Goal: Task Accomplishment & Management: Manage account settings

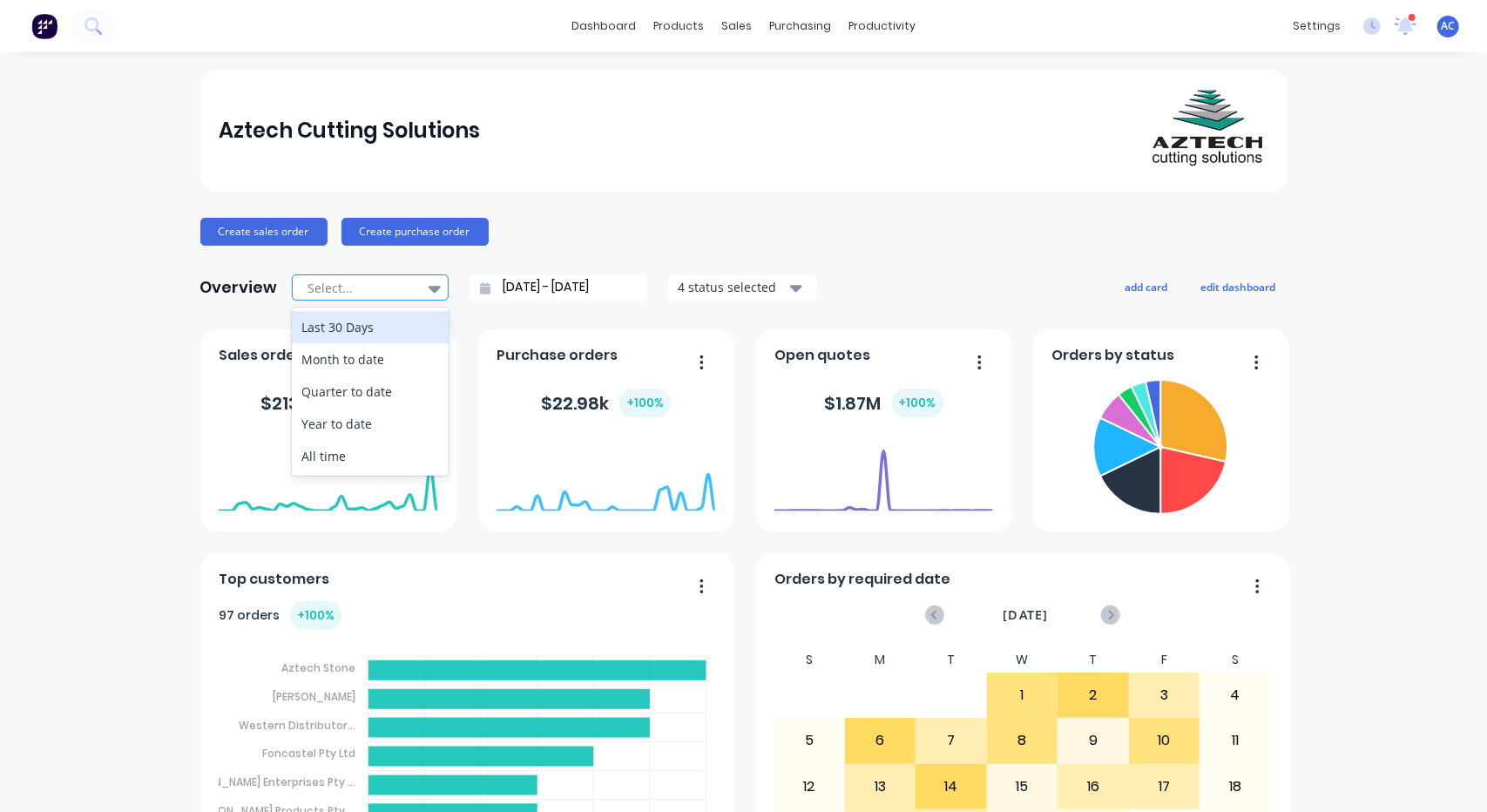
click at [434, 286] on div at bounding box center [435, 288] width 26 height 29
click at [375, 352] on div "Month to date" at bounding box center [370, 359] width 157 height 32
type input "[DATE] - [DATE]"
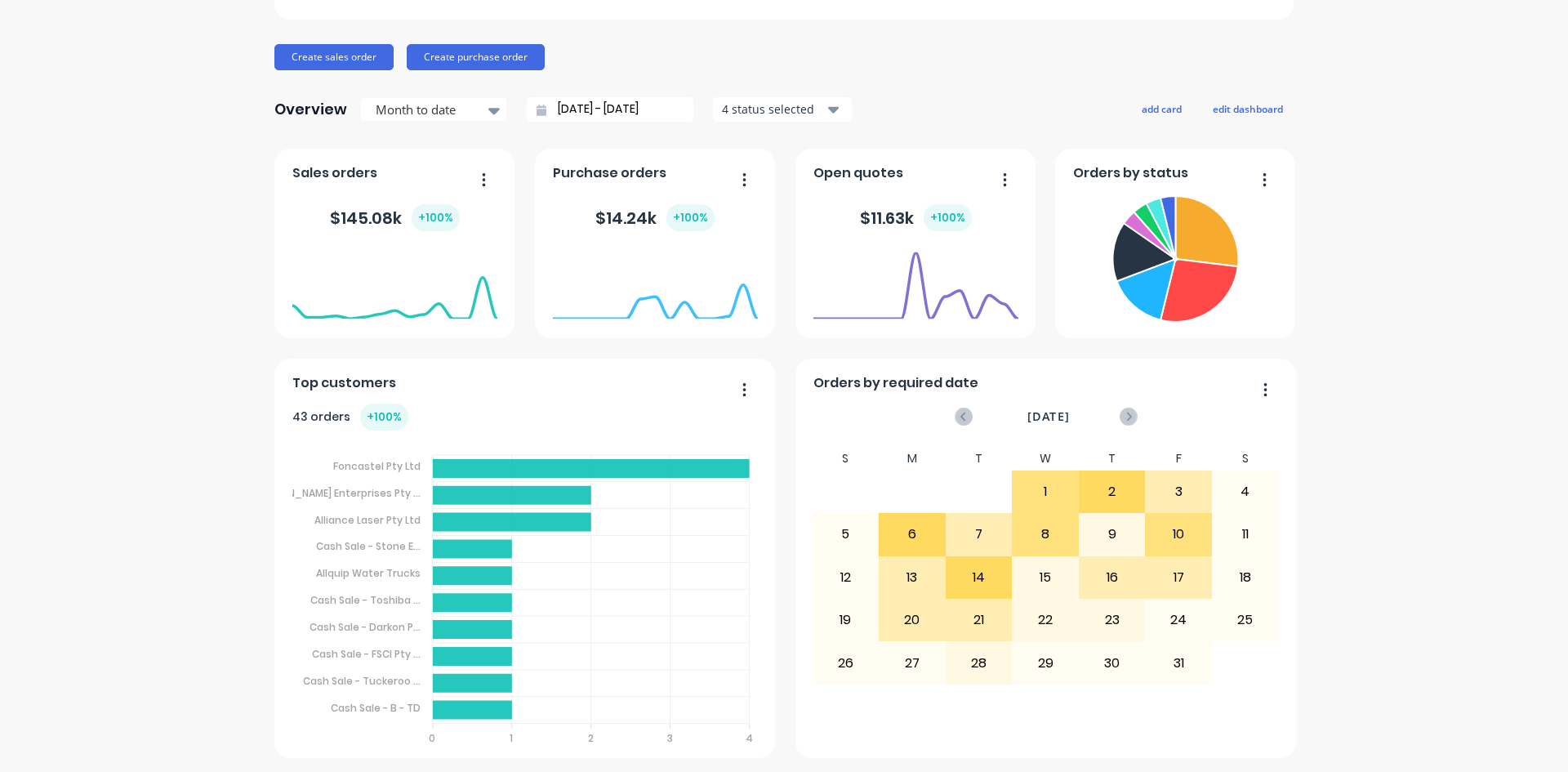
scroll to position [163, 0]
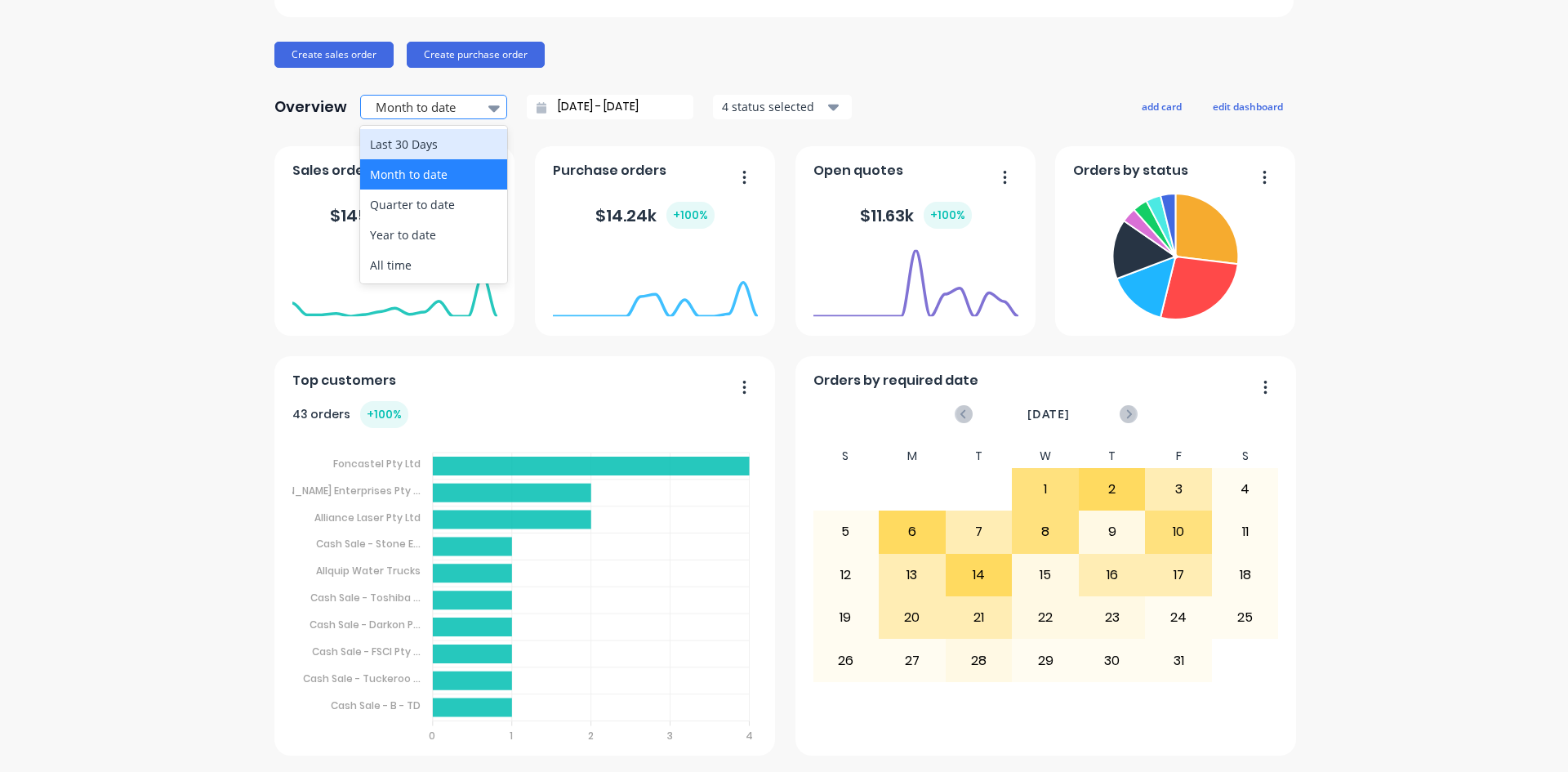
click at [490, 104] on icon at bounding box center [494, 108] width 12 height 18
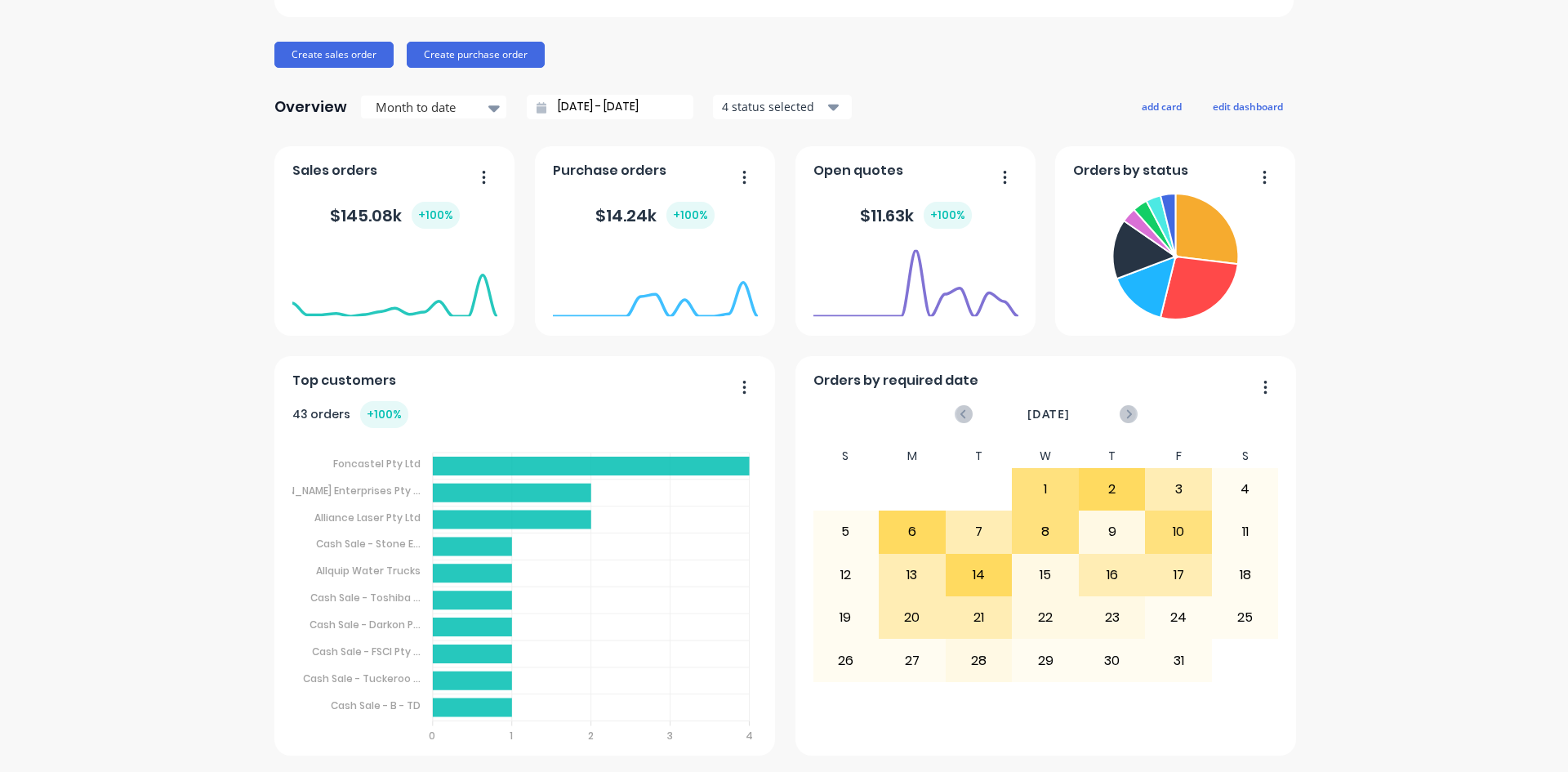
click at [461, 177] on button "button" at bounding box center [477, 178] width 35 height 26
click at [307, 313] on foreignobject at bounding box center [395, 282] width 205 height 69
click at [1394, 128] on div "Aztech Cutting Solutions Create sales order Create purchase order Overview Mont…" at bounding box center [784, 328] width 1568 height 853
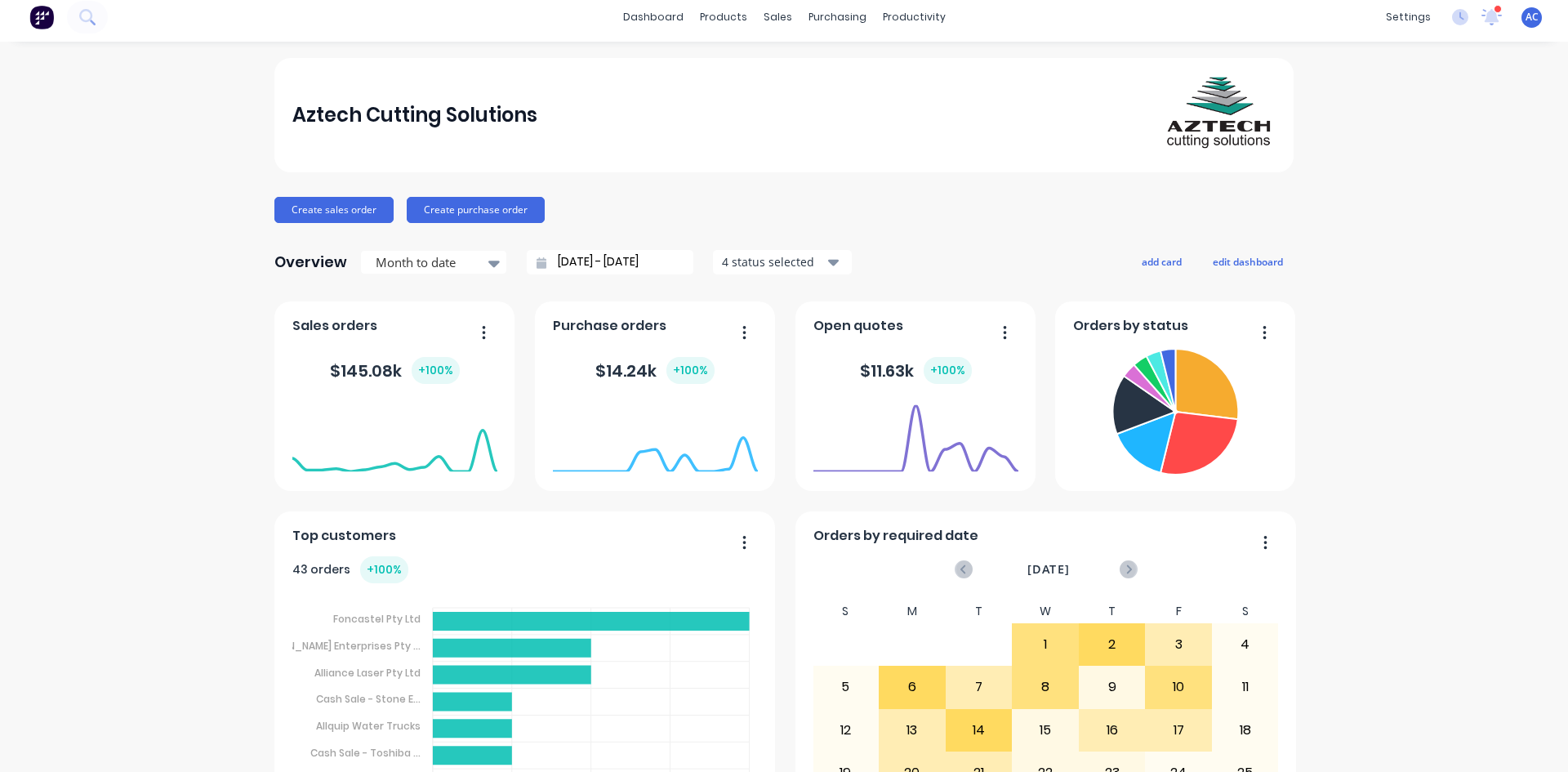
scroll to position [0, 0]
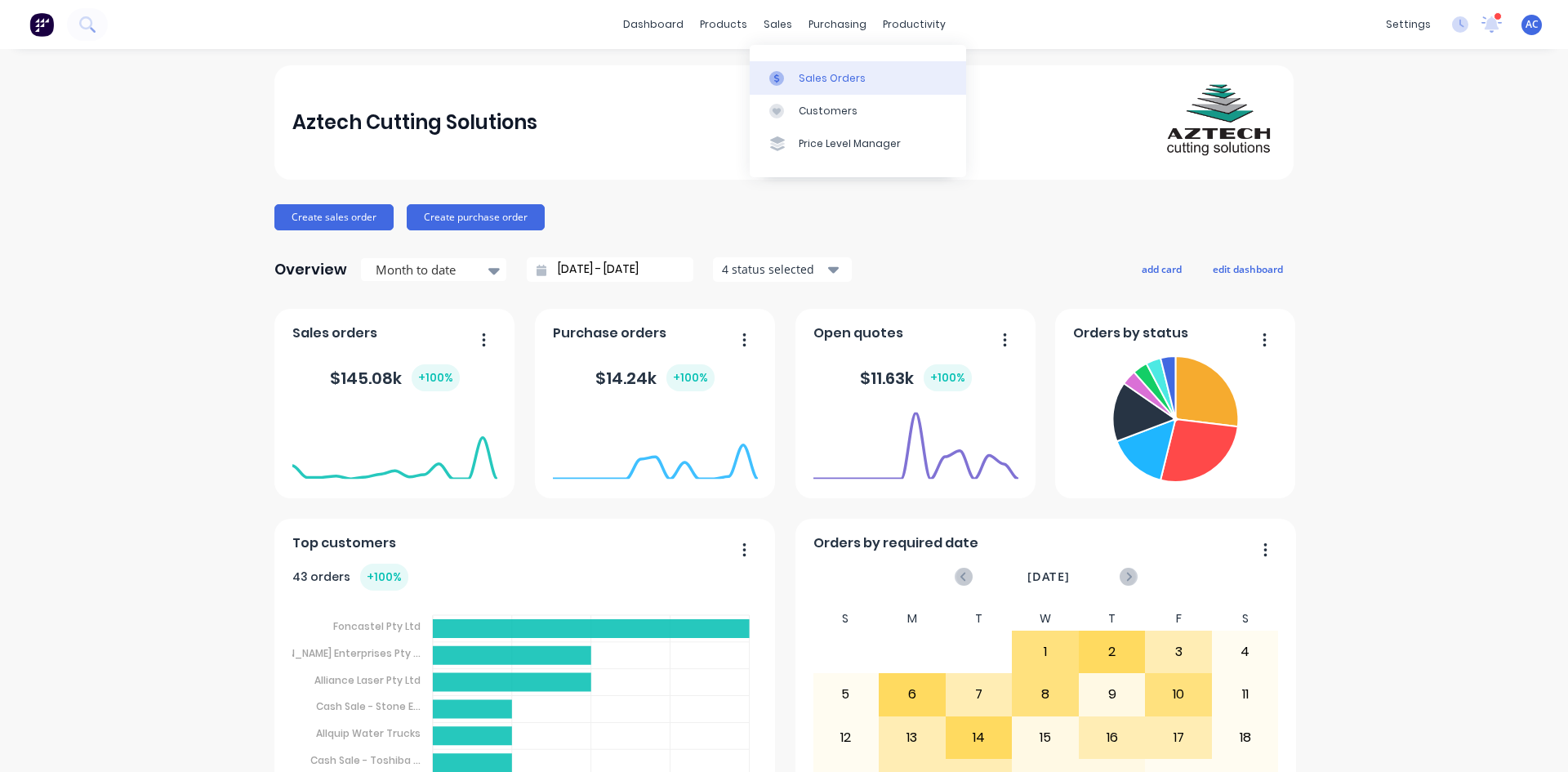
click at [787, 79] on div at bounding box center [782, 78] width 25 height 15
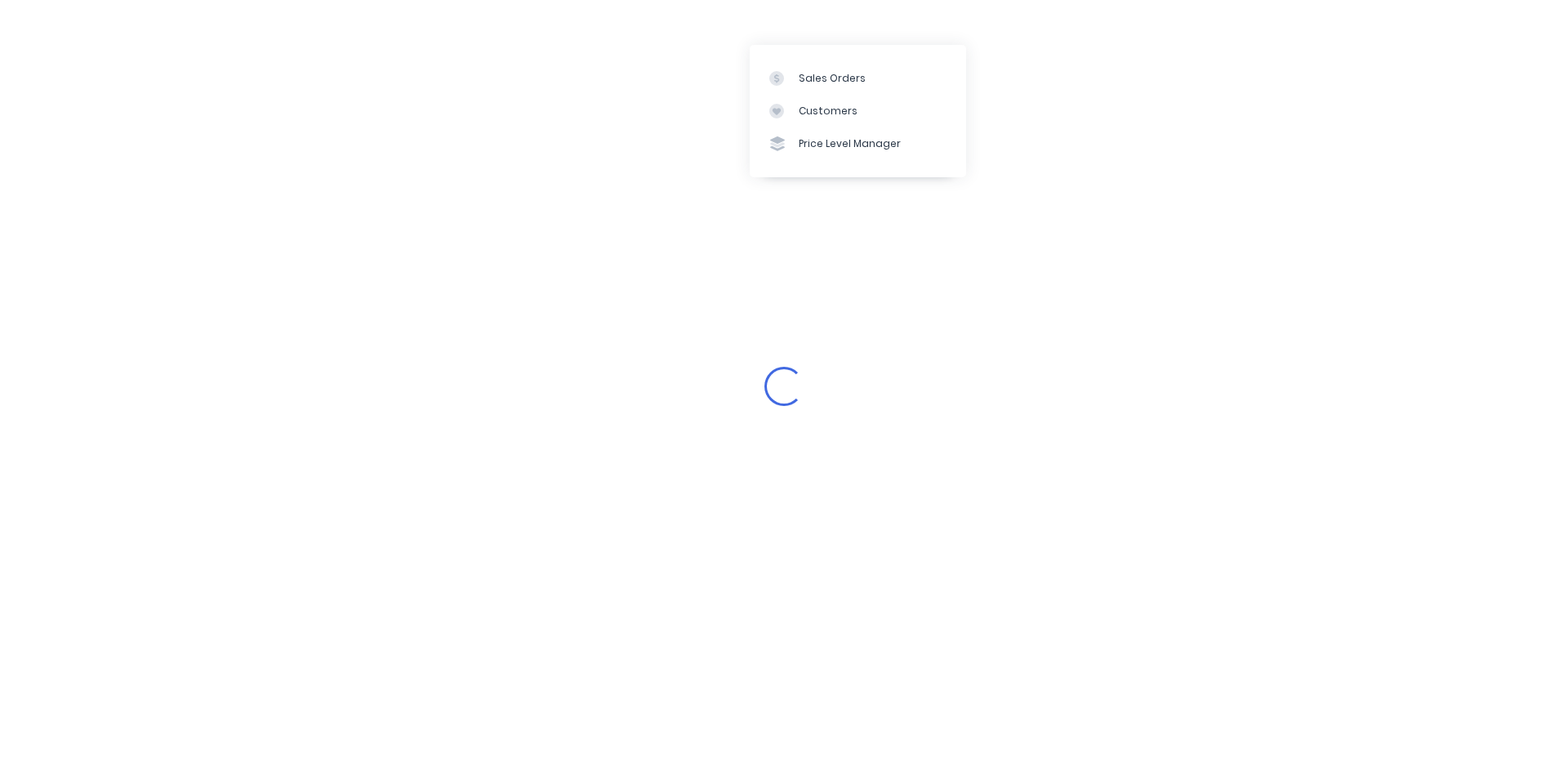
click at [1394, 249] on div "Loading..." at bounding box center [784, 386] width 1568 height 772
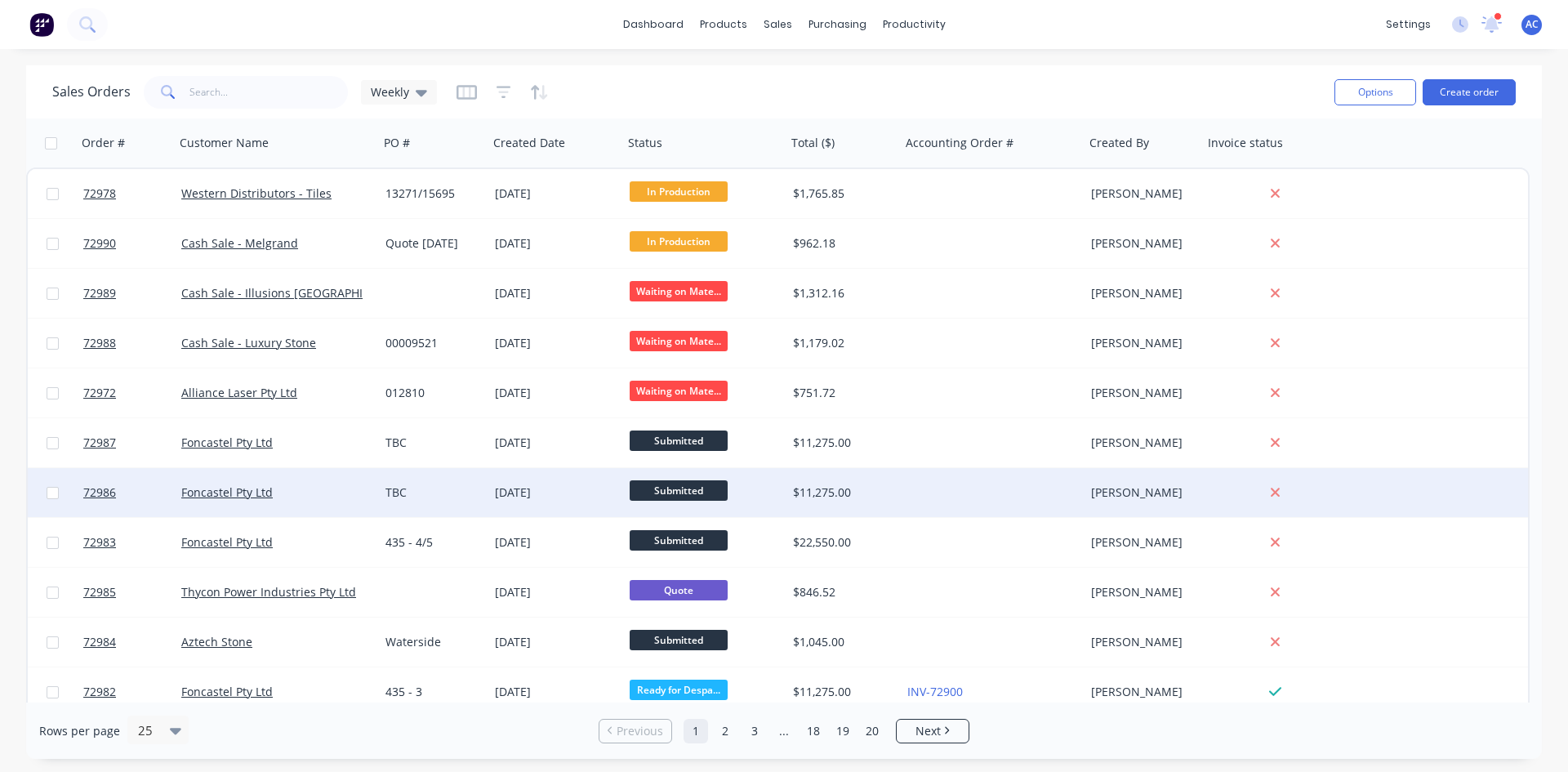
click at [699, 491] on span "Submitted" at bounding box center [678, 490] width 98 height 20
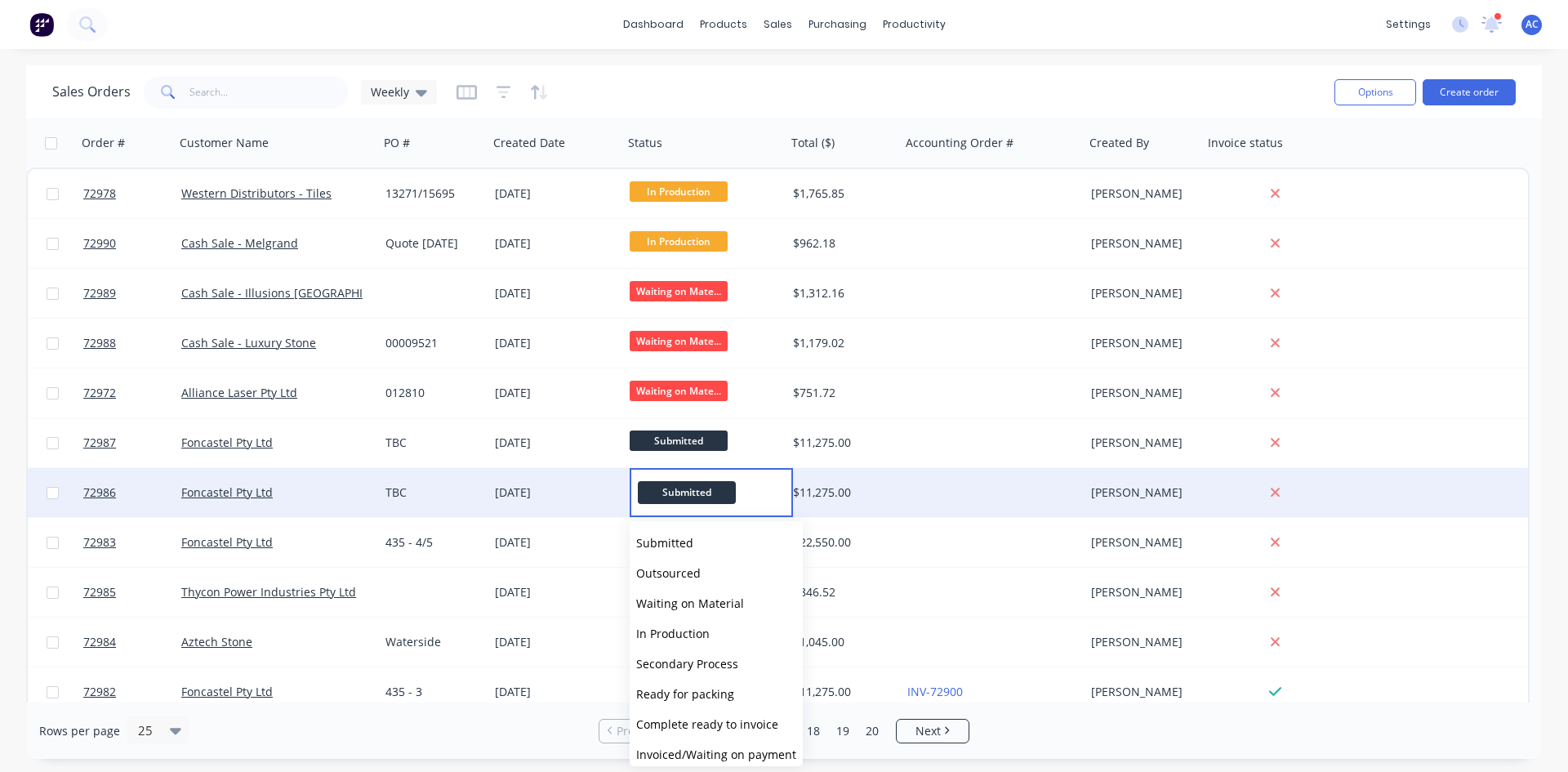
click at [704, 497] on span "Submitted" at bounding box center [686, 491] width 98 height 22
click at [232, 490] on link "Foncastel Pty Ltd" at bounding box center [227, 492] width 91 height 16
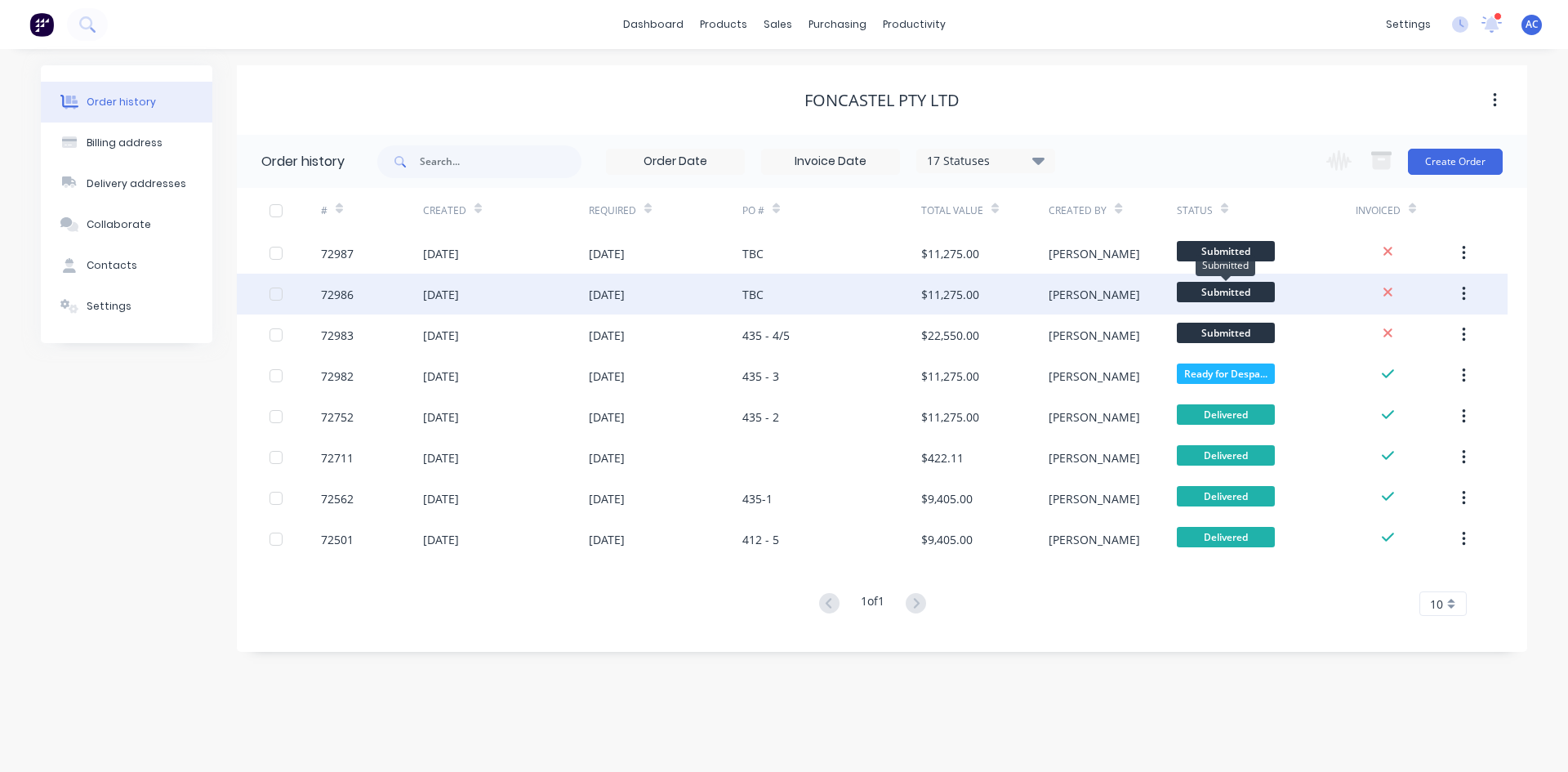
click at [1217, 288] on span "Submitted" at bounding box center [1225, 291] width 98 height 20
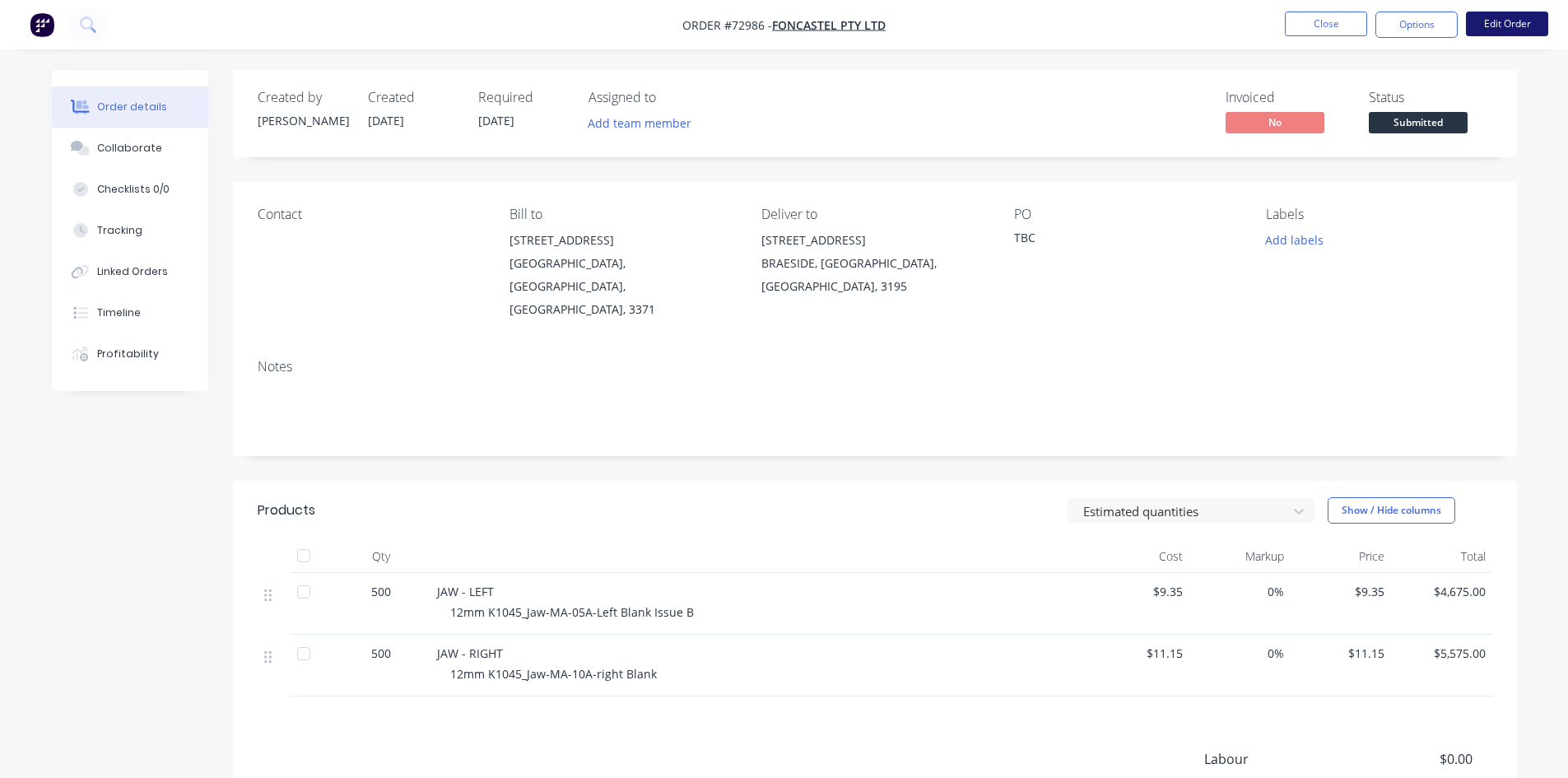
click at [1405, 14] on button "Edit Order" at bounding box center [1507, 24] width 82 height 25
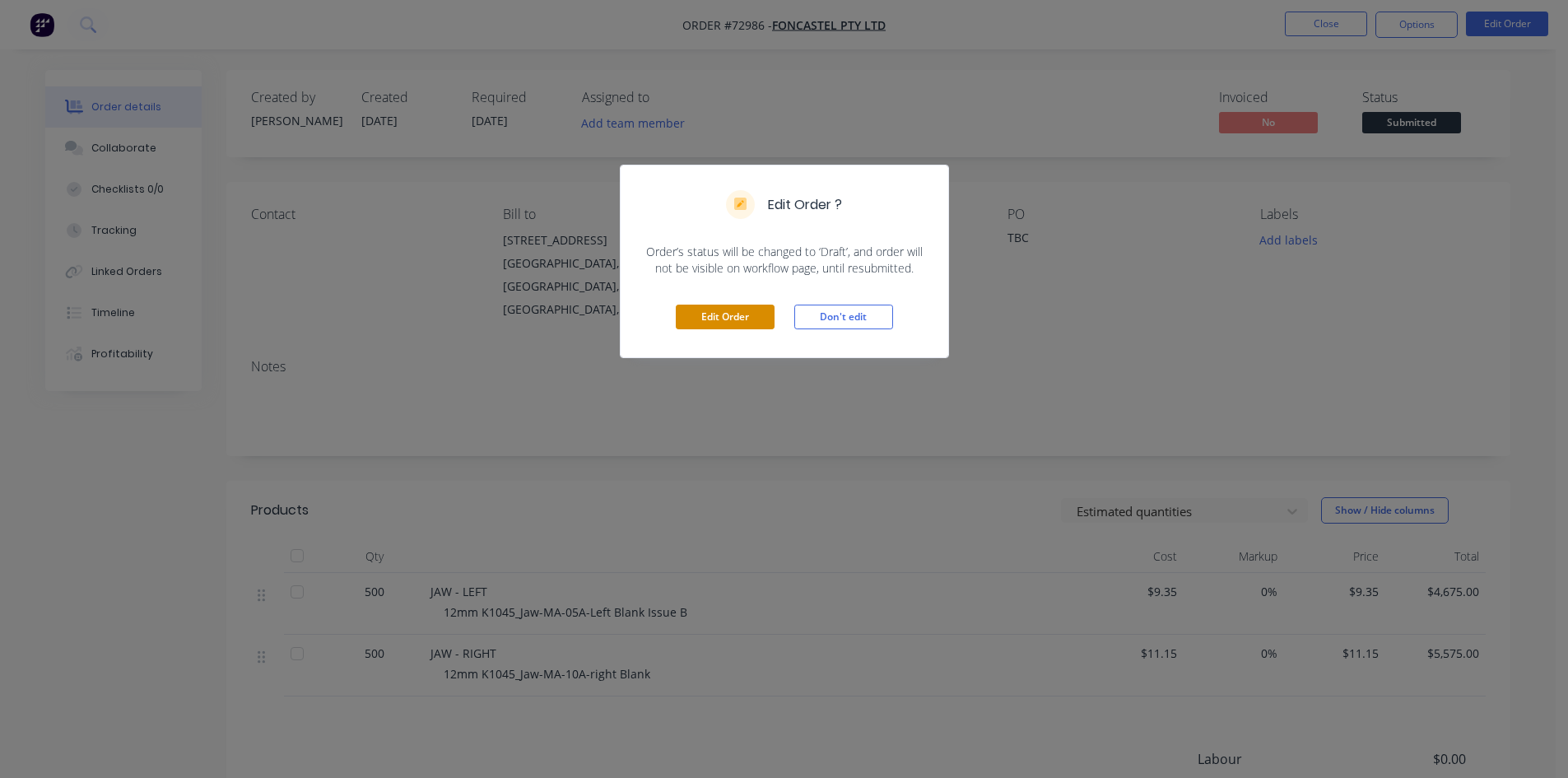
click at [756, 315] on button "Edit Order" at bounding box center [725, 317] width 99 height 25
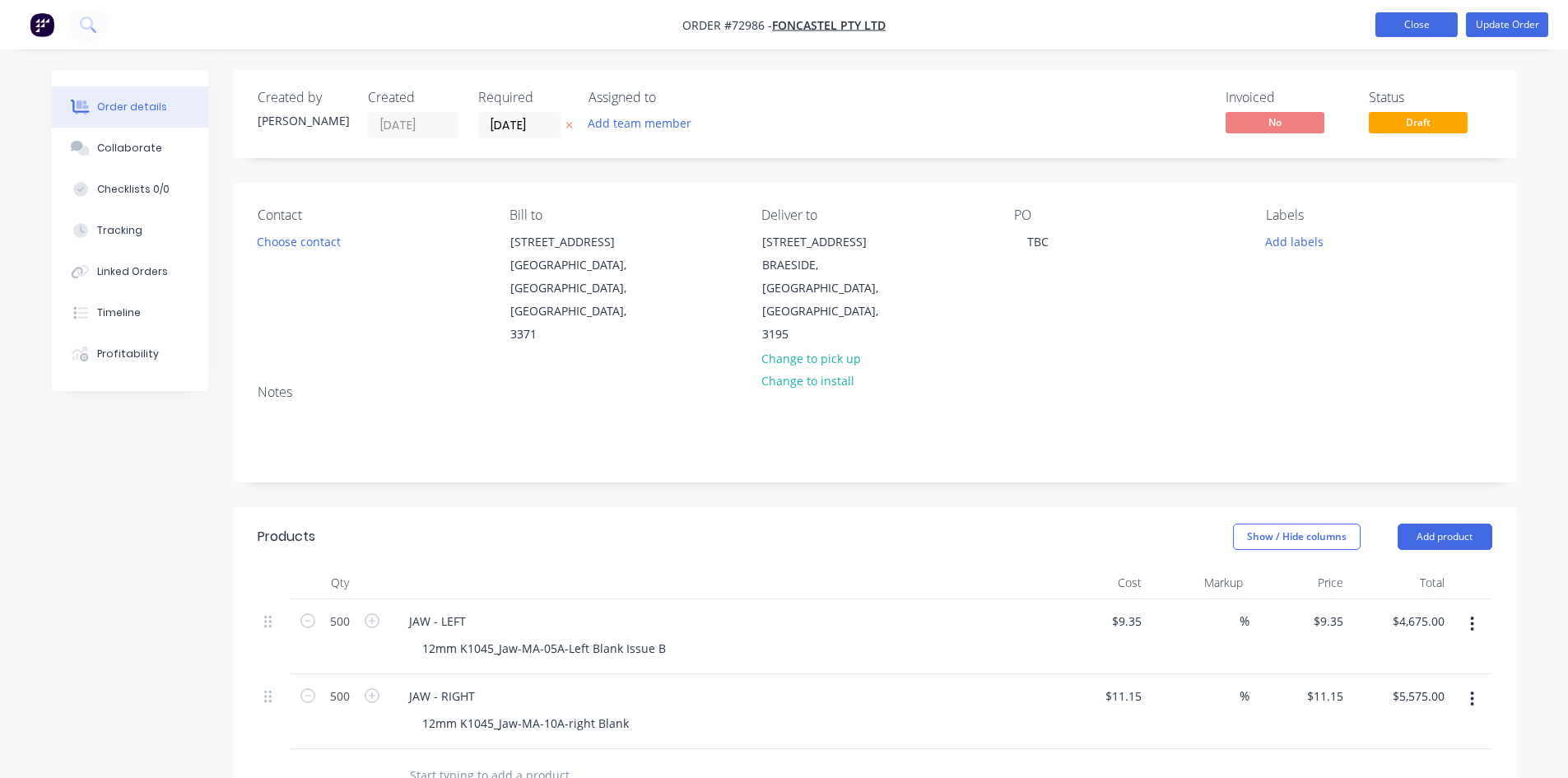
click at [1405, 31] on button "Close" at bounding box center [1416, 25] width 82 height 25
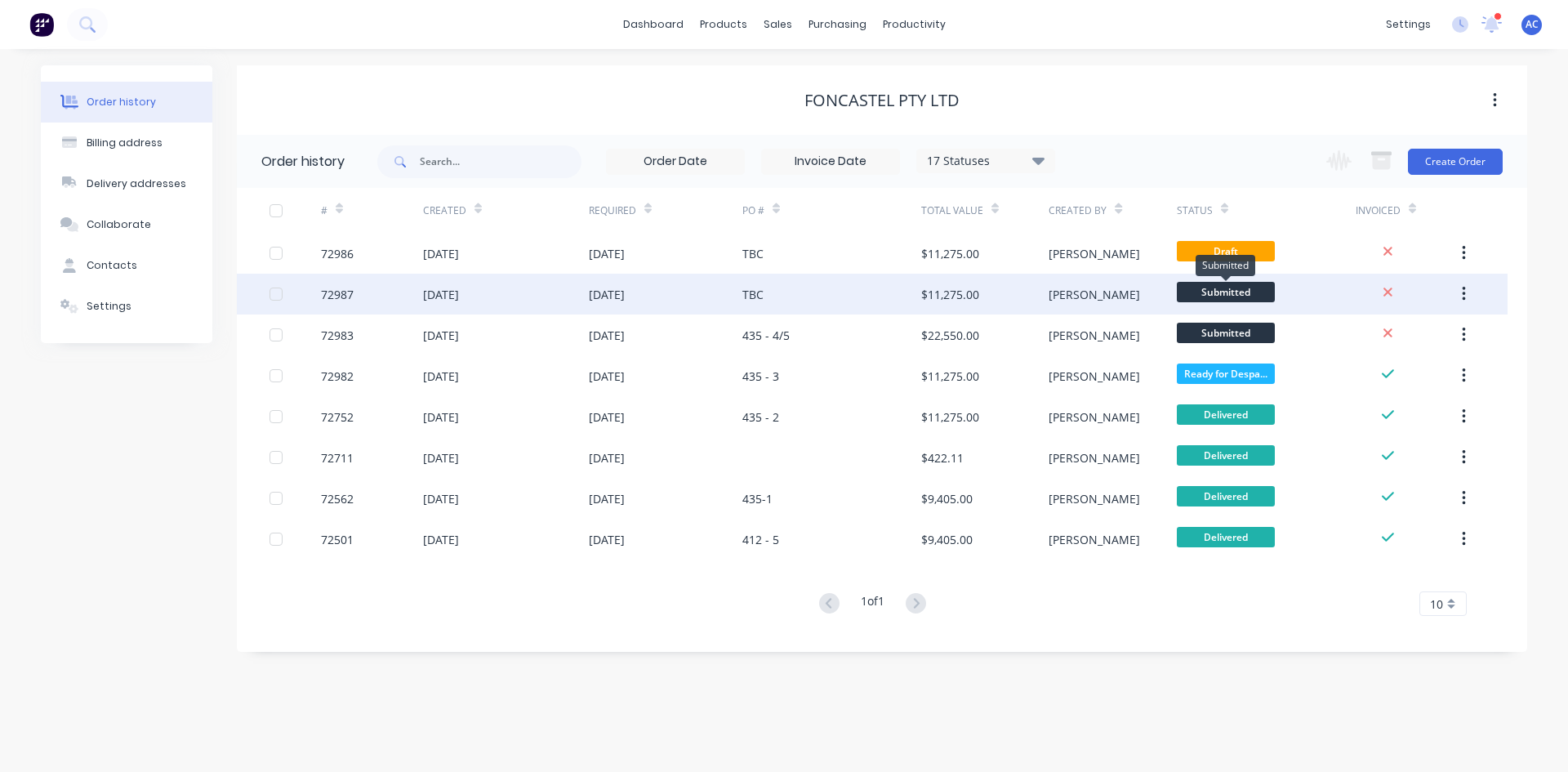
click at [1235, 296] on span "Submitted" at bounding box center [1225, 291] width 98 height 20
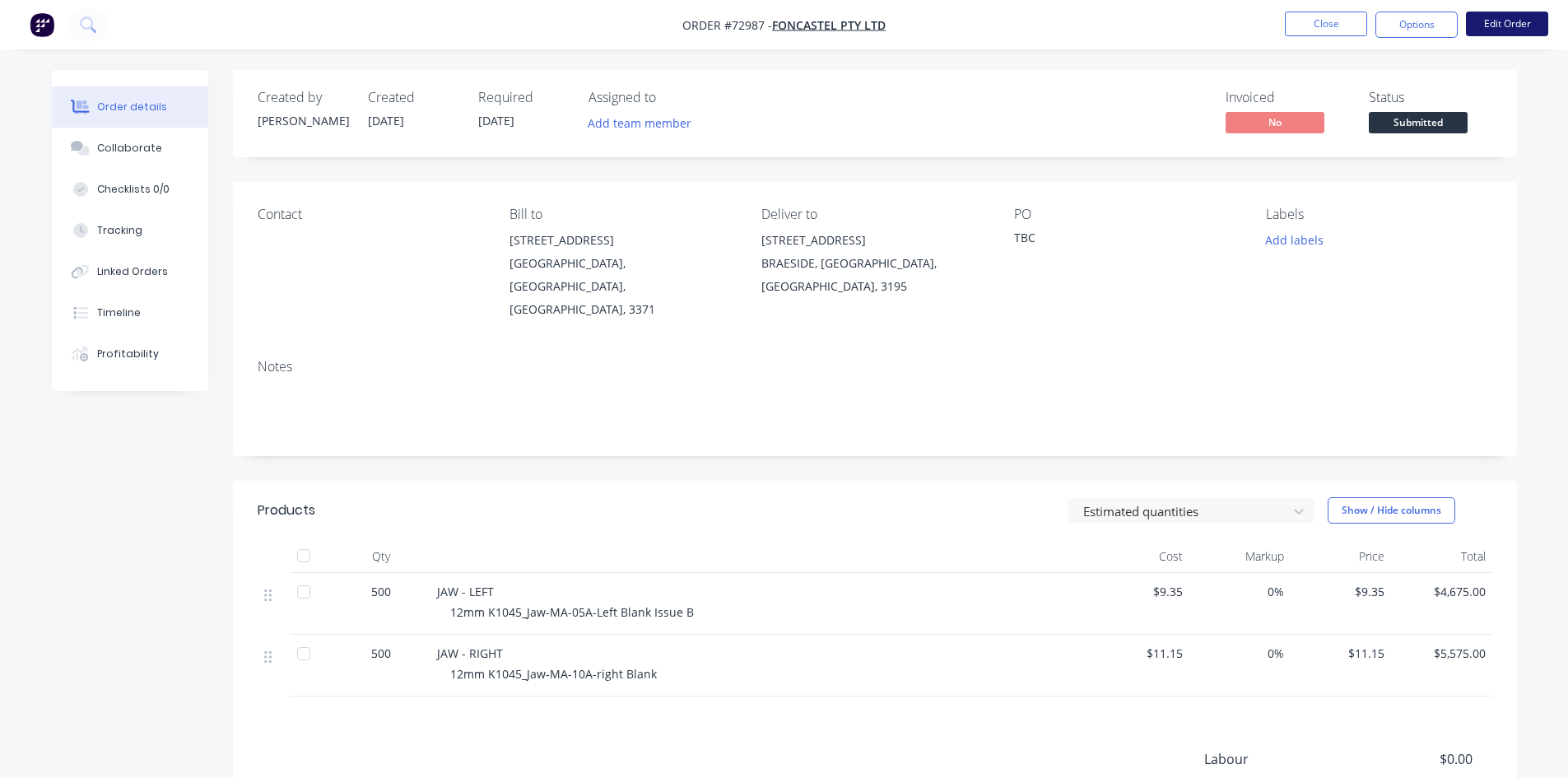
click at [1405, 20] on button "Edit Order" at bounding box center [1507, 24] width 82 height 25
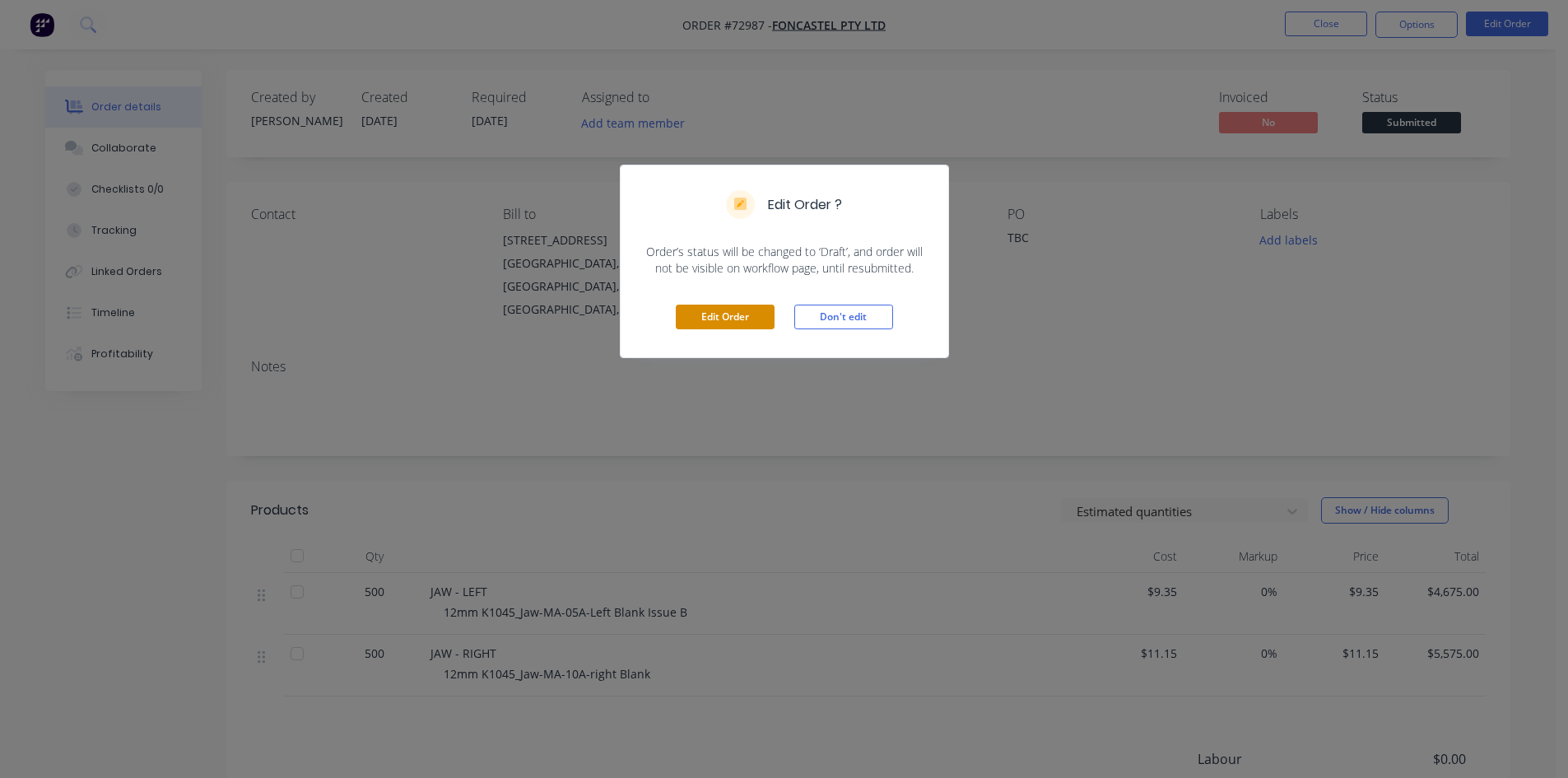
click at [767, 320] on button "Edit Order" at bounding box center [725, 317] width 99 height 25
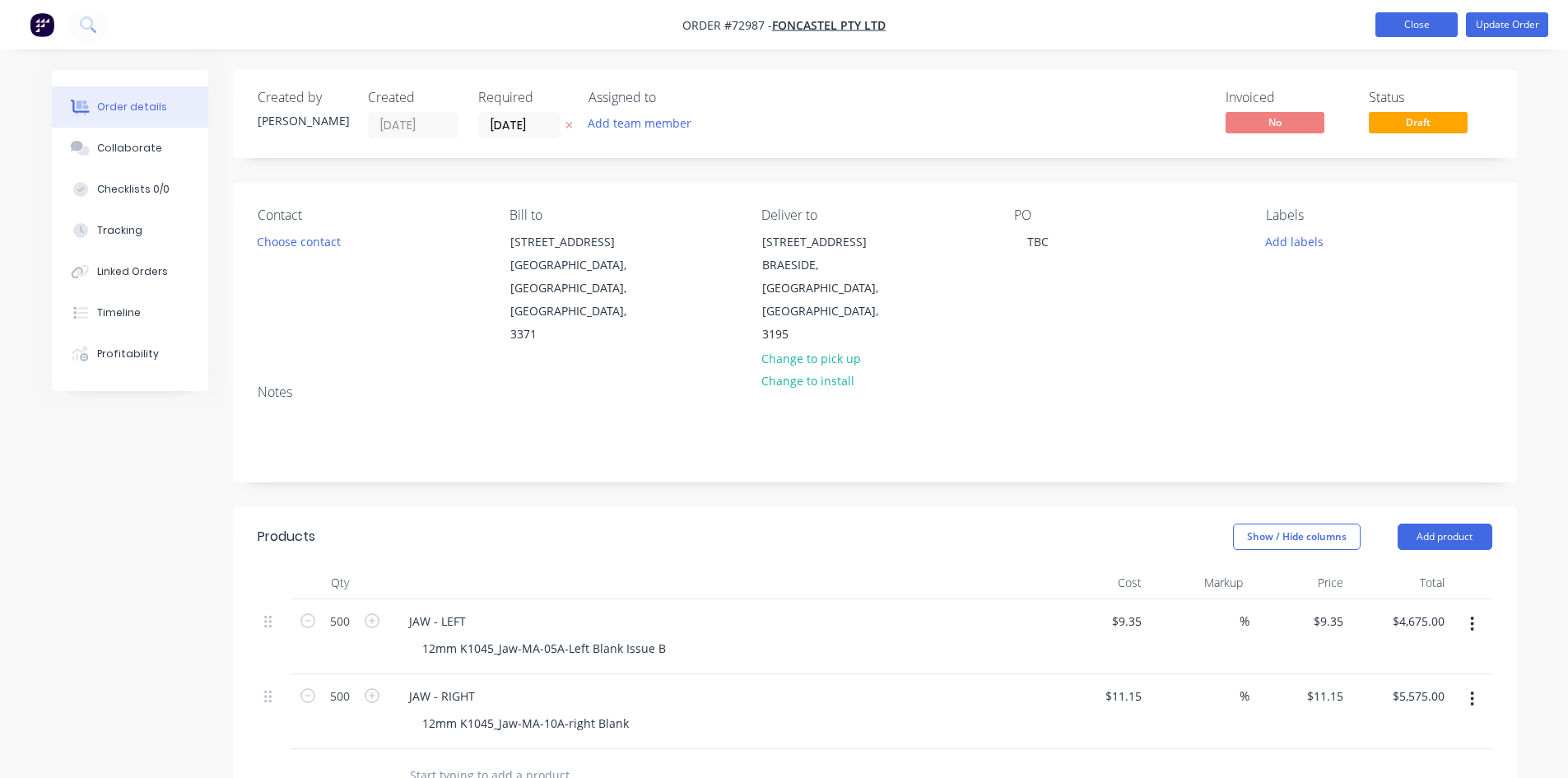
click at [1396, 34] on button "Close" at bounding box center [1416, 25] width 82 height 25
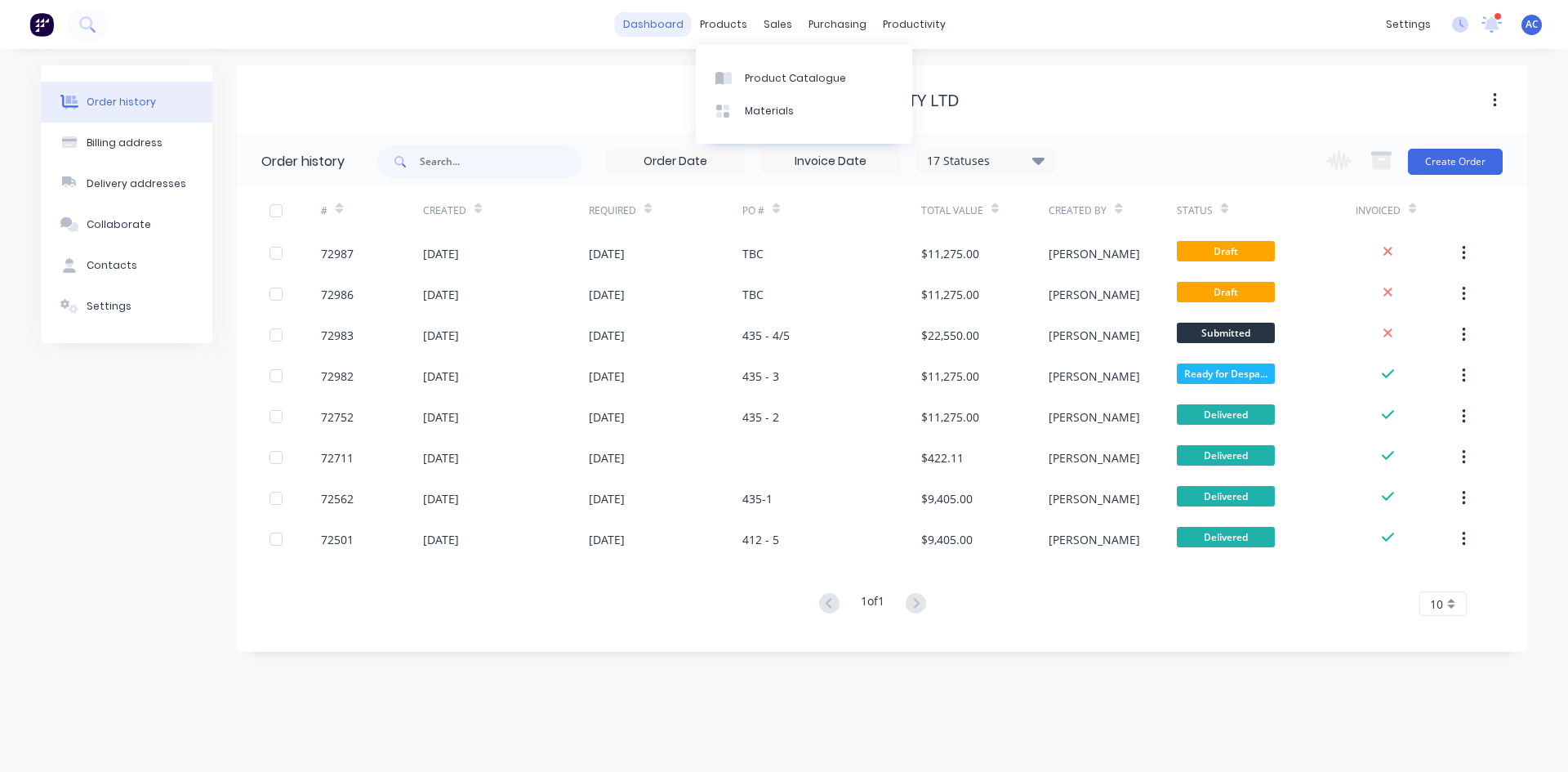
click at [667, 21] on link "dashboard" at bounding box center [653, 25] width 77 height 25
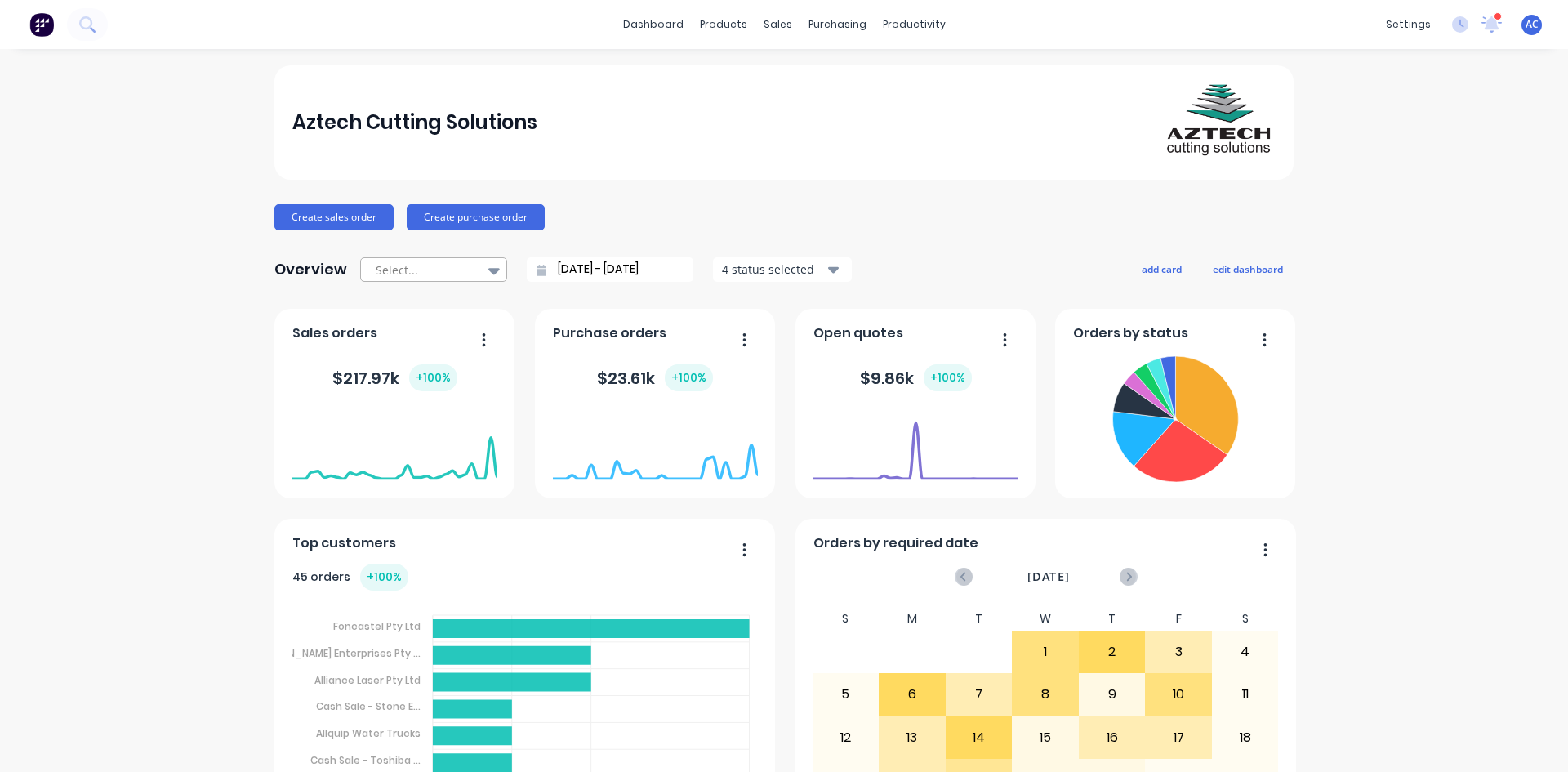
click at [490, 274] on icon at bounding box center [494, 270] width 12 height 18
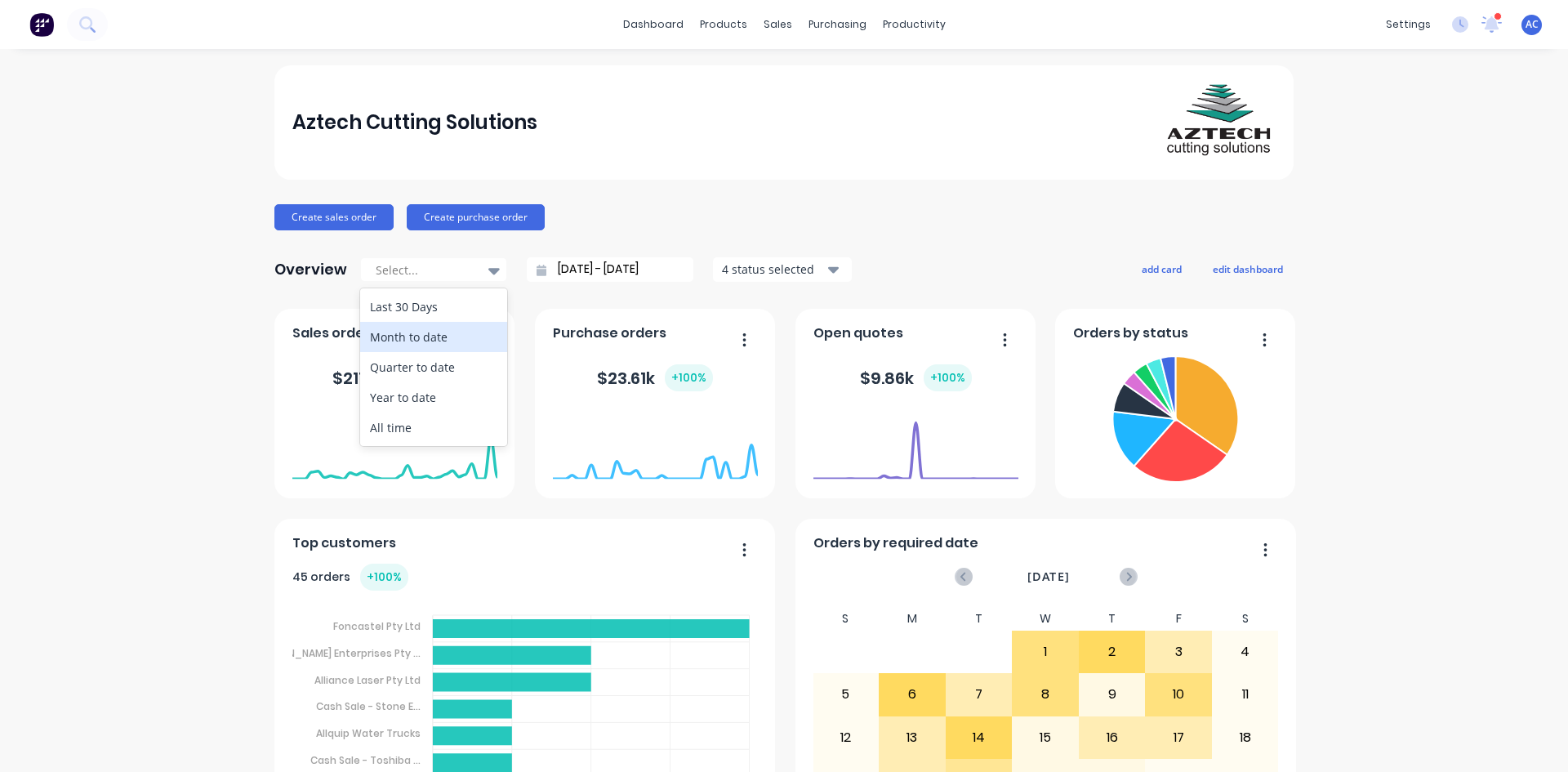
click at [442, 339] on div "Month to date" at bounding box center [434, 336] width 147 height 30
type input "[DATE] - [DATE]"
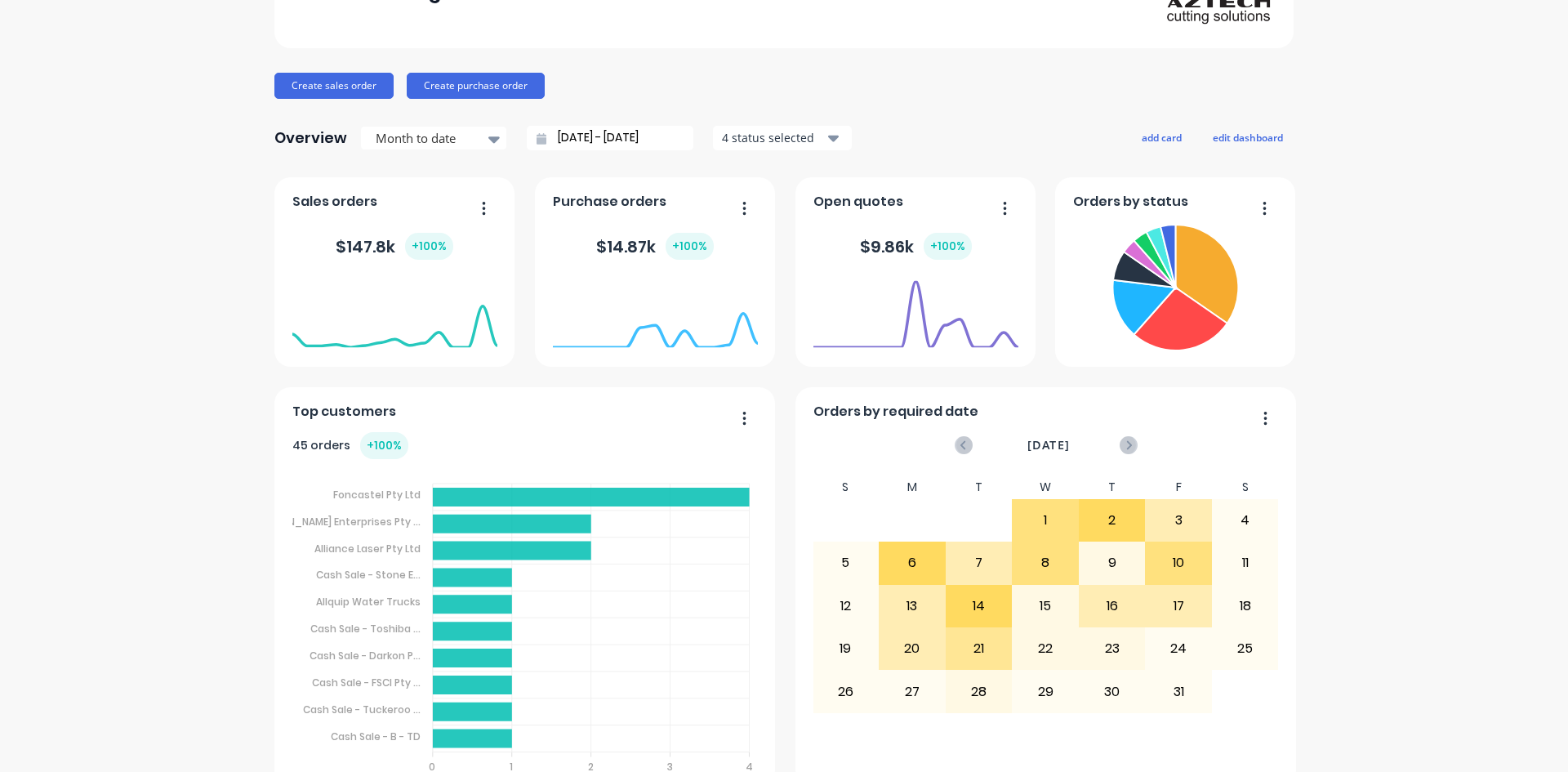
scroll to position [163, 0]
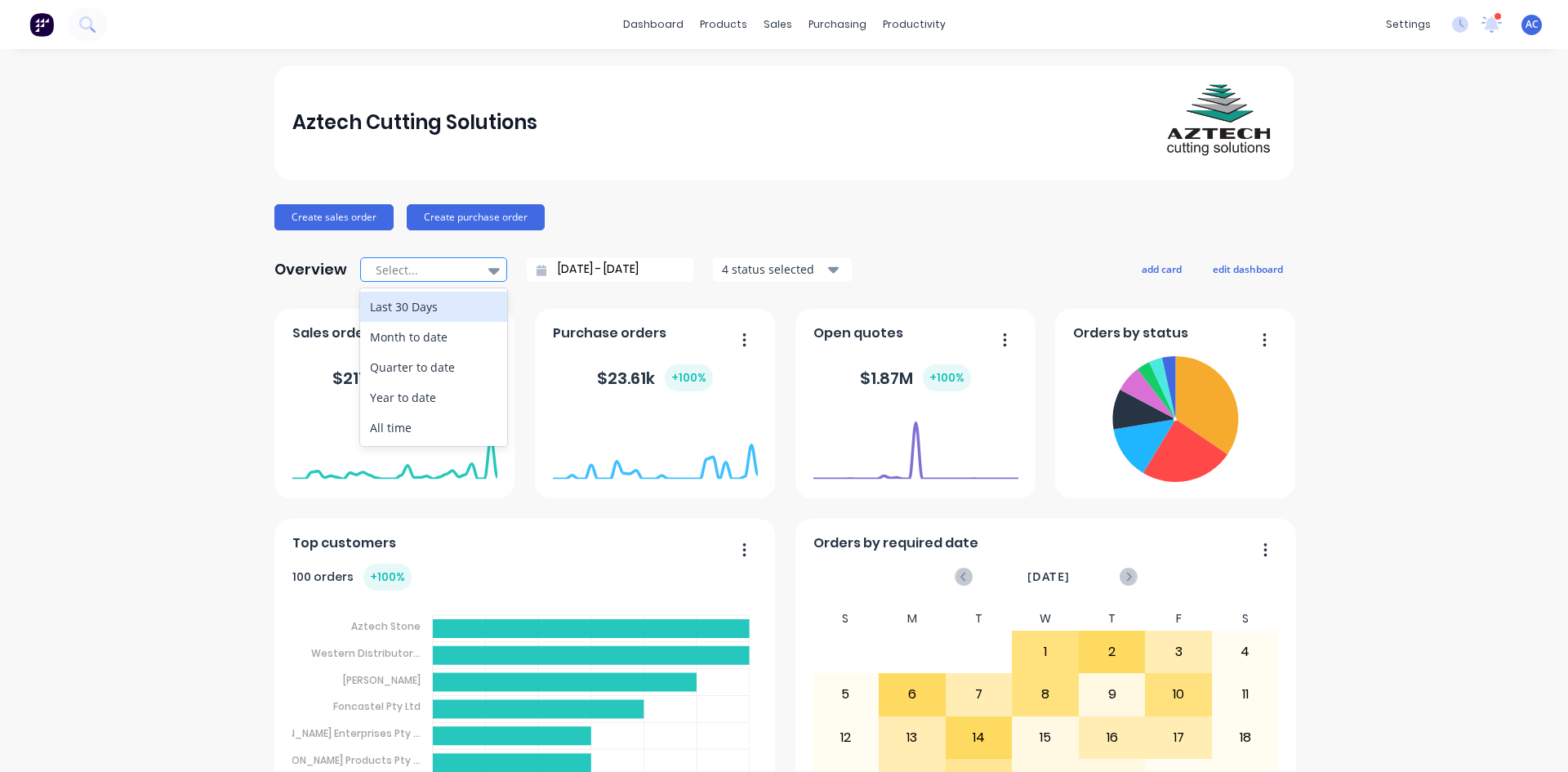
click at [494, 271] on div at bounding box center [494, 270] width 25 height 27
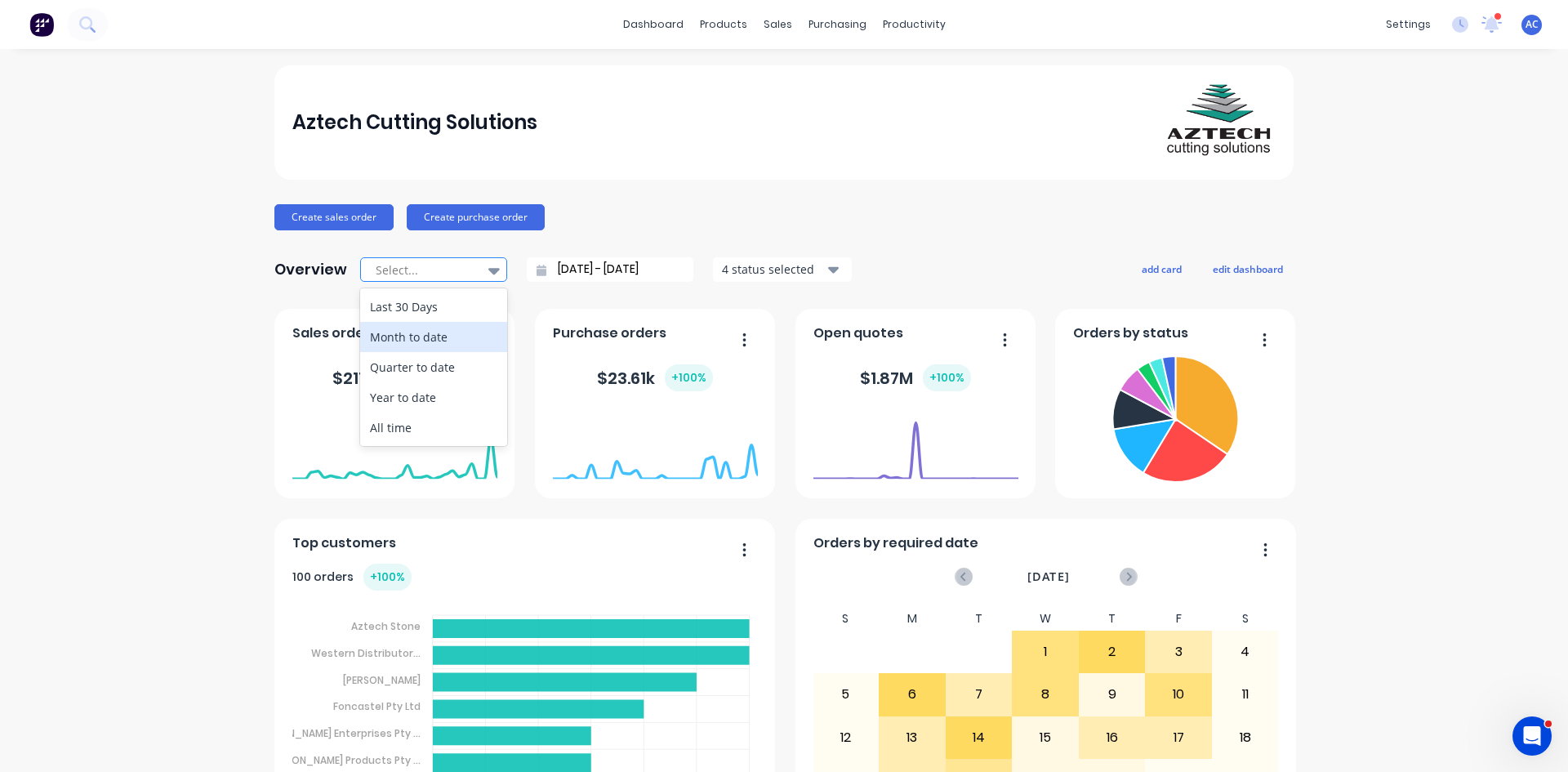
click at [458, 339] on div "Month to date" at bounding box center [434, 336] width 147 height 30
type input "[DATE] - [DATE]"
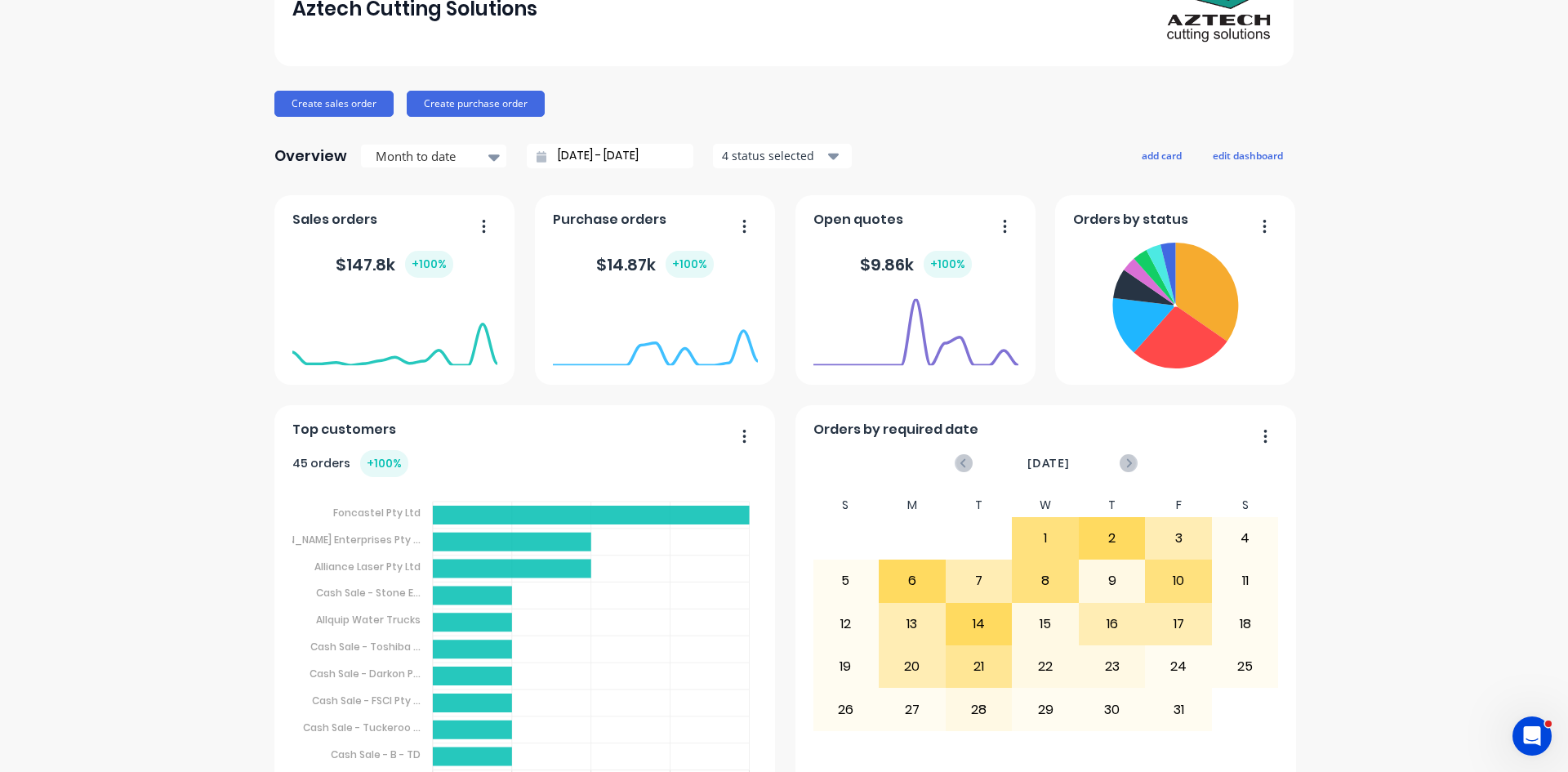
scroll to position [163, 0]
